Goal: Transaction & Acquisition: Purchase product/service

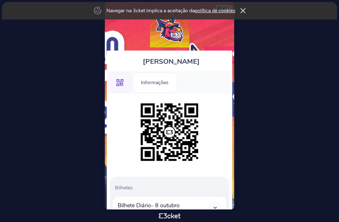
click at [122, 88] on div ".st0{fill-rule:evenodd;clip-rule:evenodd;}" at bounding box center [119, 82] width 23 height 20
click at [167, 83] on div "Informações" at bounding box center [155, 82] width 44 height 20
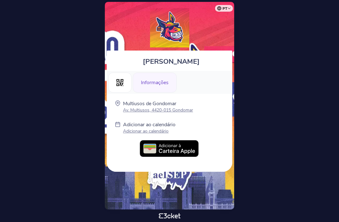
click at [114, 82] on div ".st0{fill-rule:evenodd;clip-rule:evenodd;}" at bounding box center [119, 82] width 23 height 20
